Goal: Information Seeking & Learning: Learn about a topic

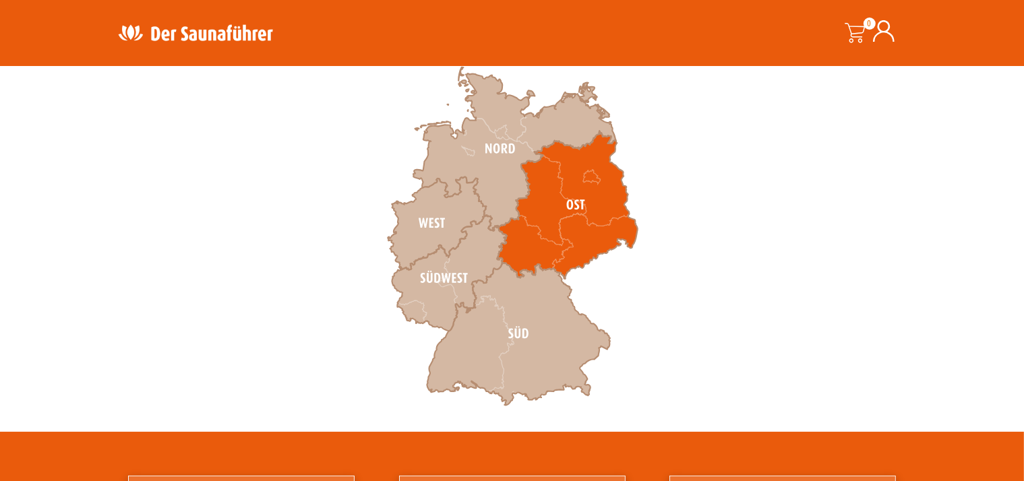
scroll to position [433, 0]
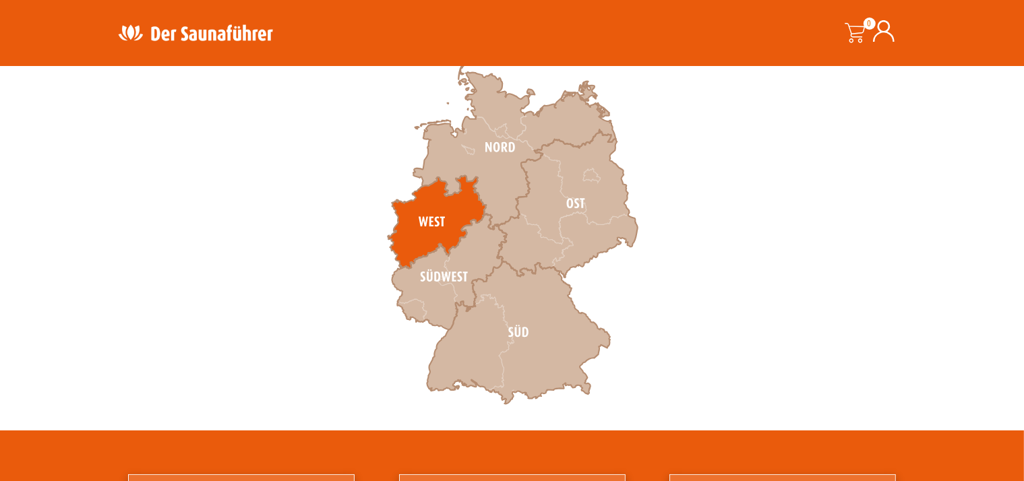
click at [450, 221] on icon at bounding box center [437, 222] width 98 height 93
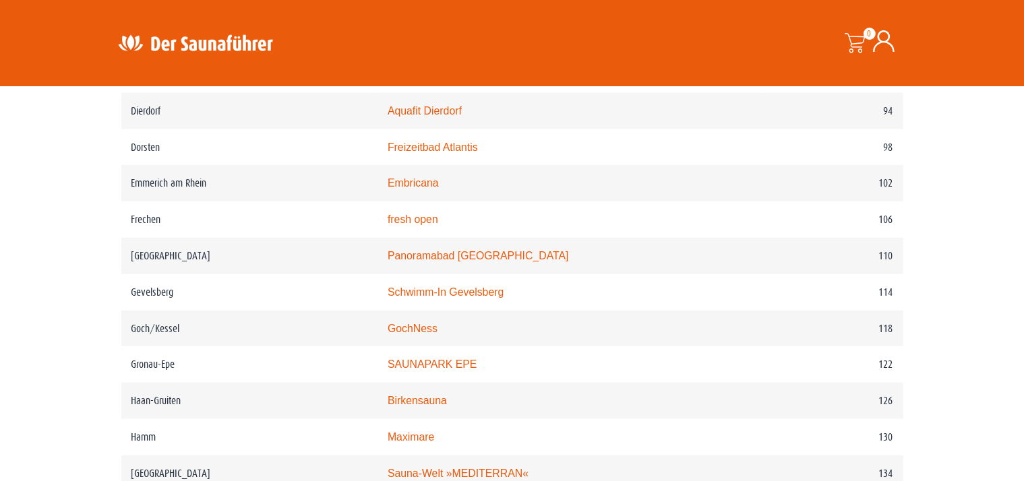
scroll to position [1305, 0]
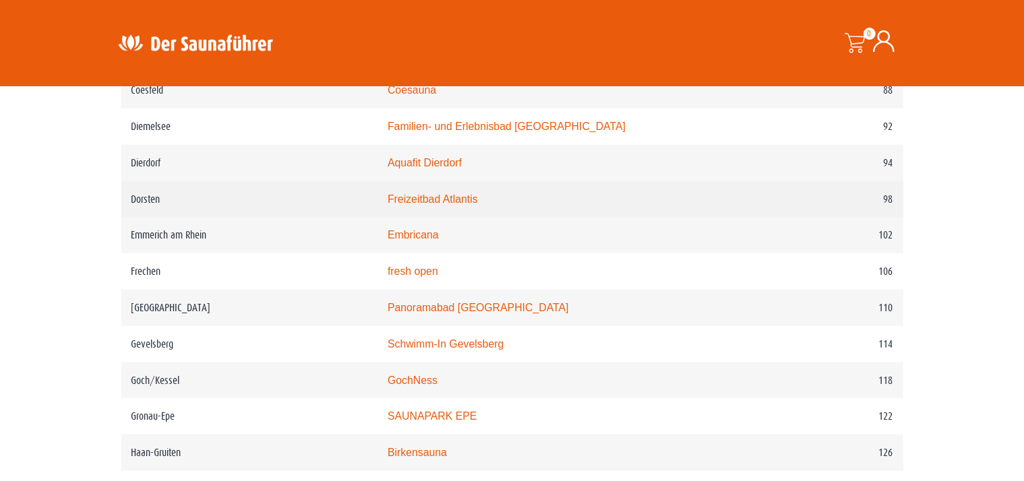
click at [391, 193] on td "Freizeitbad Atlantis" at bounding box center [569, 199] width 385 height 36
click at [392, 193] on link "Freizeitbad Atlantis" at bounding box center [433, 198] width 90 height 11
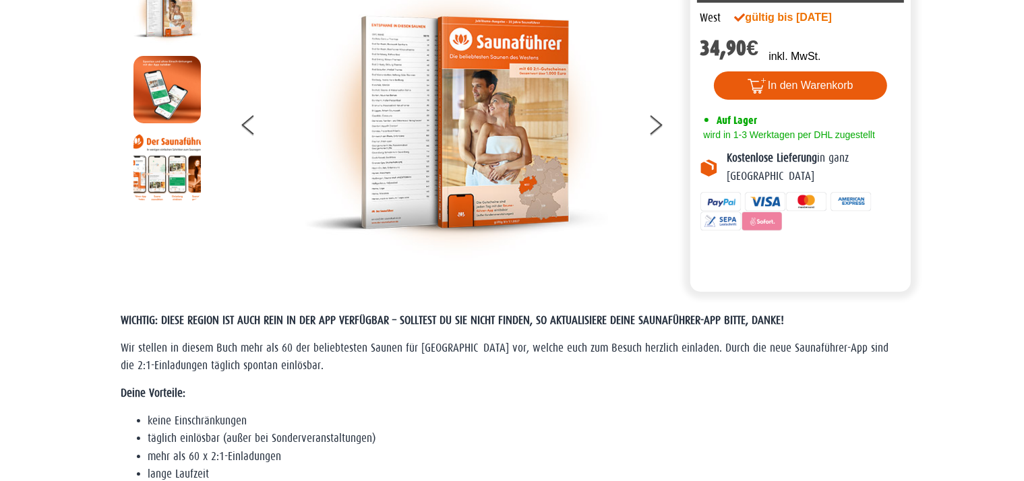
scroll to position [0, 0]
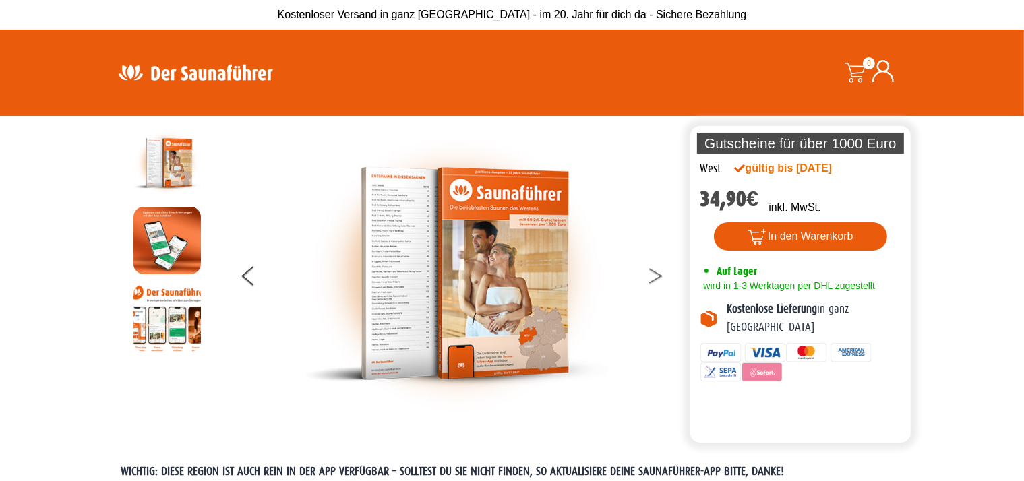
click at [654, 276] on button at bounding box center [664, 279] width 34 height 34
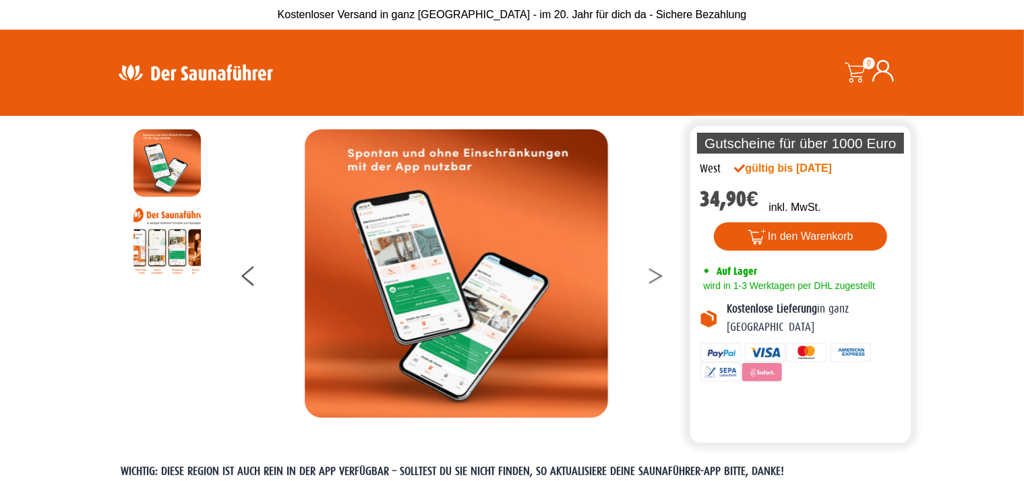
click at [654, 276] on button at bounding box center [664, 279] width 34 height 34
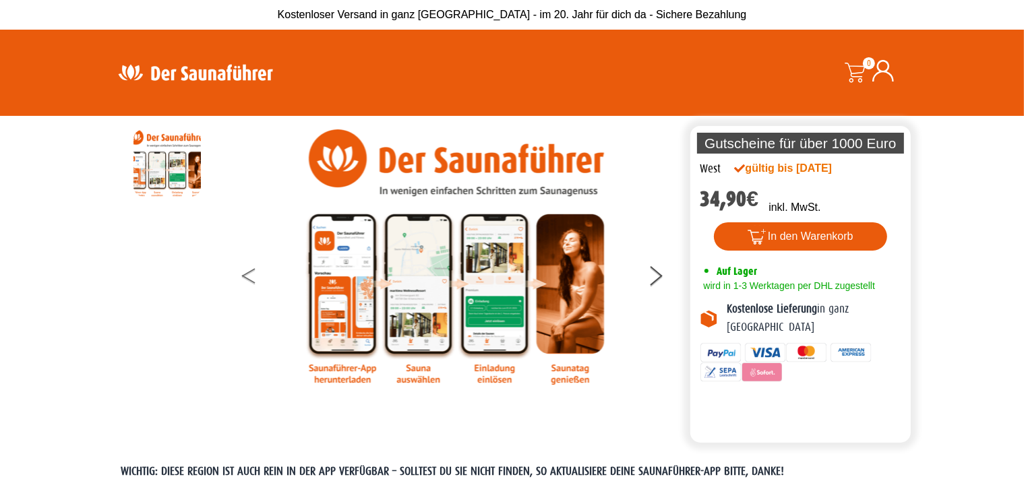
click at [245, 275] on button at bounding box center [259, 279] width 34 height 34
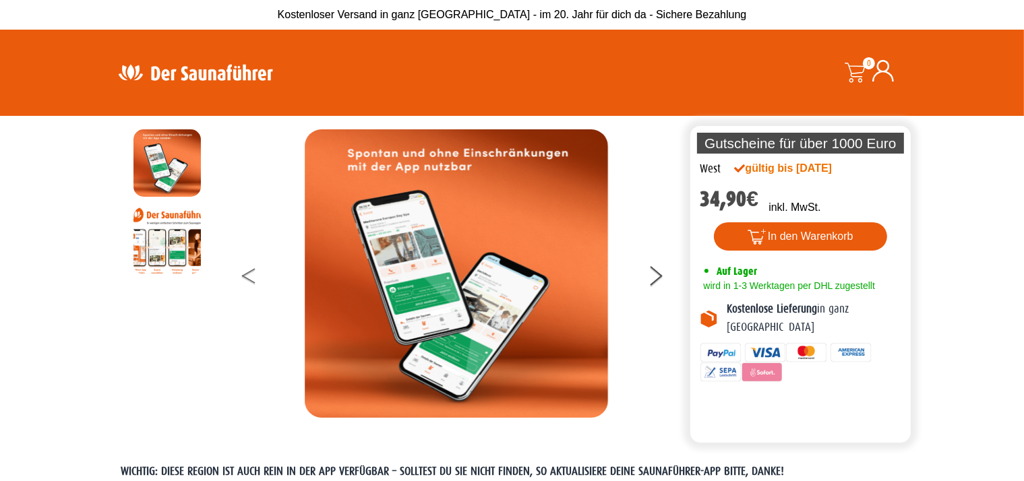
click at [245, 274] on button at bounding box center [259, 279] width 34 height 34
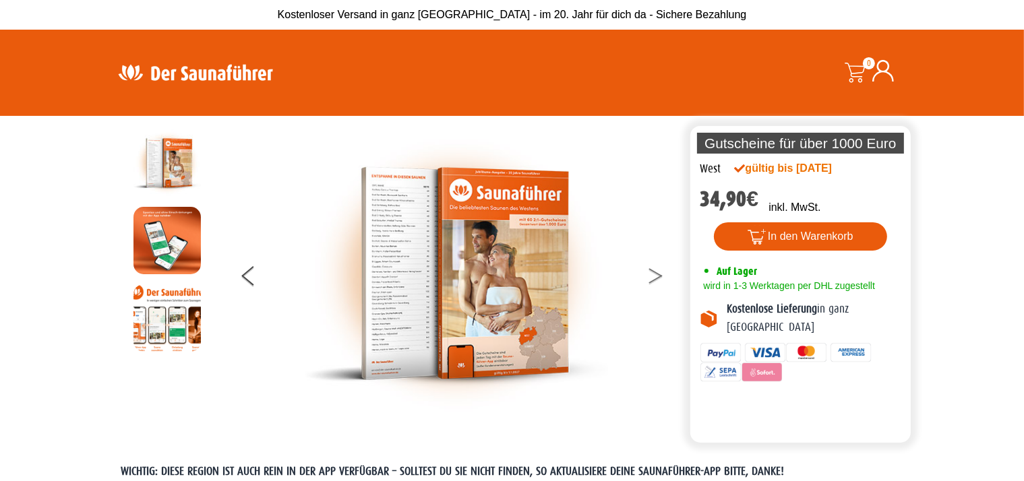
click at [652, 273] on button at bounding box center [664, 279] width 34 height 34
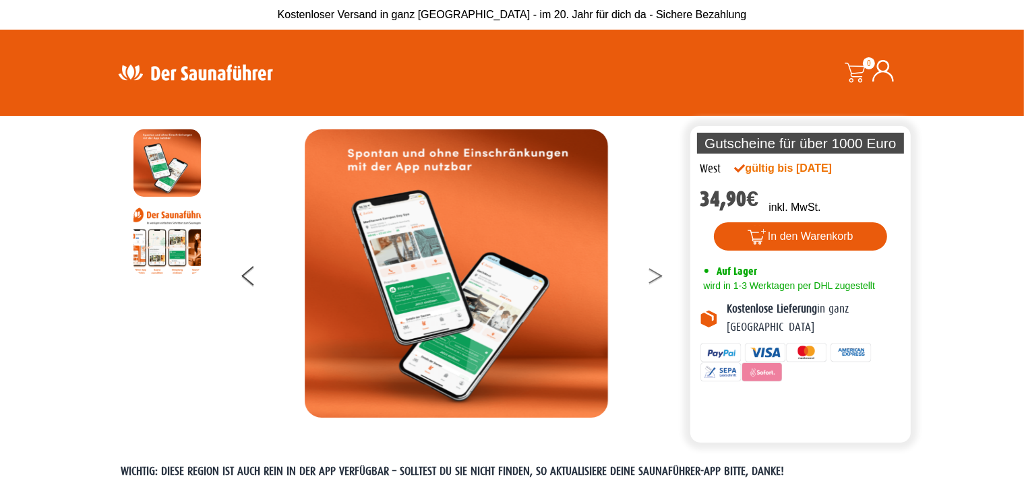
click at [652, 273] on button at bounding box center [664, 279] width 34 height 34
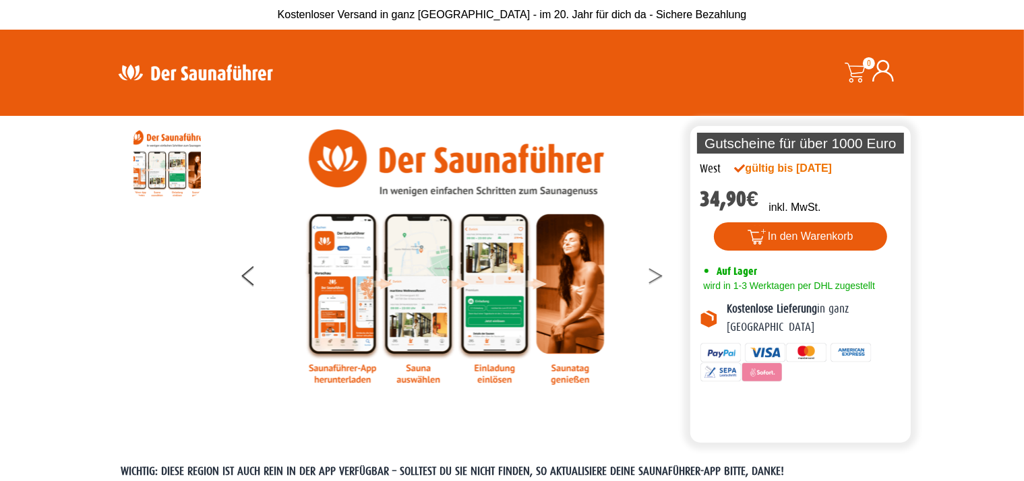
click at [652, 273] on button at bounding box center [664, 279] width 34 height 34
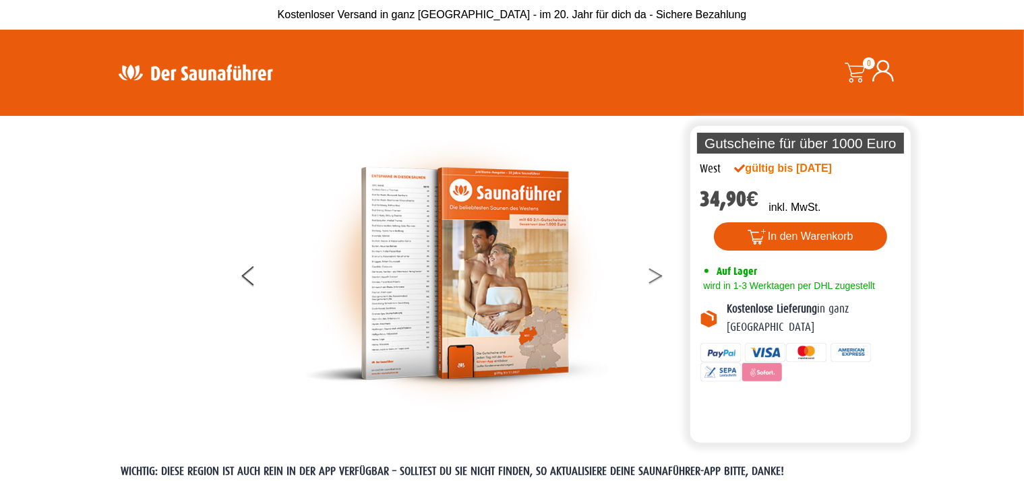
click at [652, 273] on button at bounding box center [664, 279] width 34 height 34
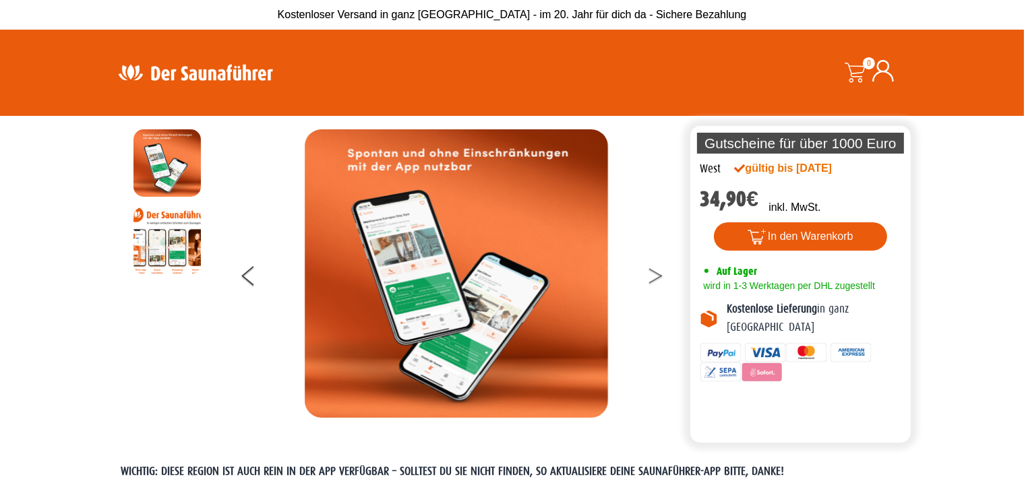
click at [652, 273] on button at bounding box center [664, 279] width 34 height 34
